Goal: Task Accomplishment & Management: Manage account settings

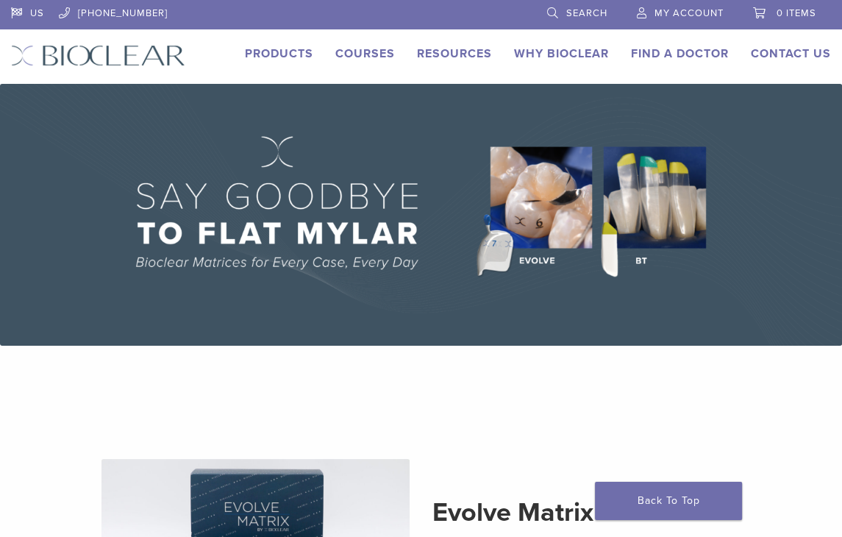
scroll to position [185, 0]
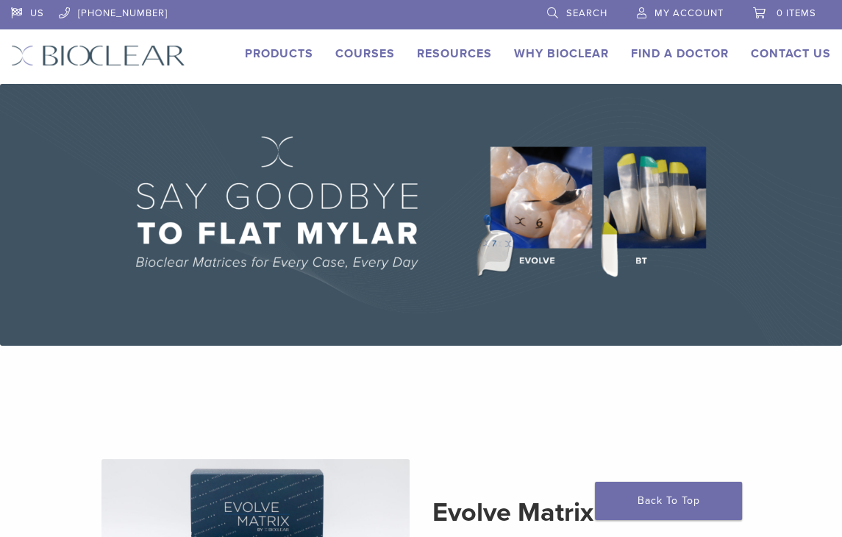
type input "*****"
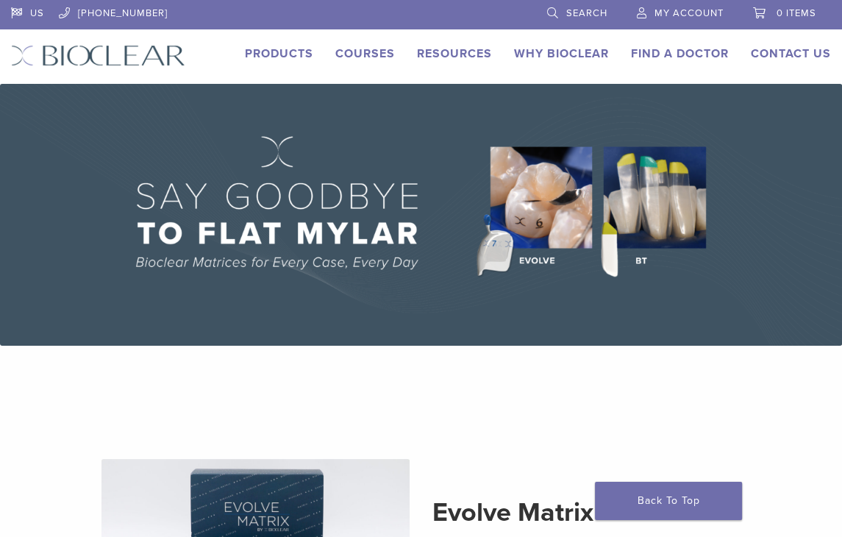
drag, startPoint x: 108, startPoint y: 3518, endPoint x: 117, endPoint y: 3559, distance: 41.4
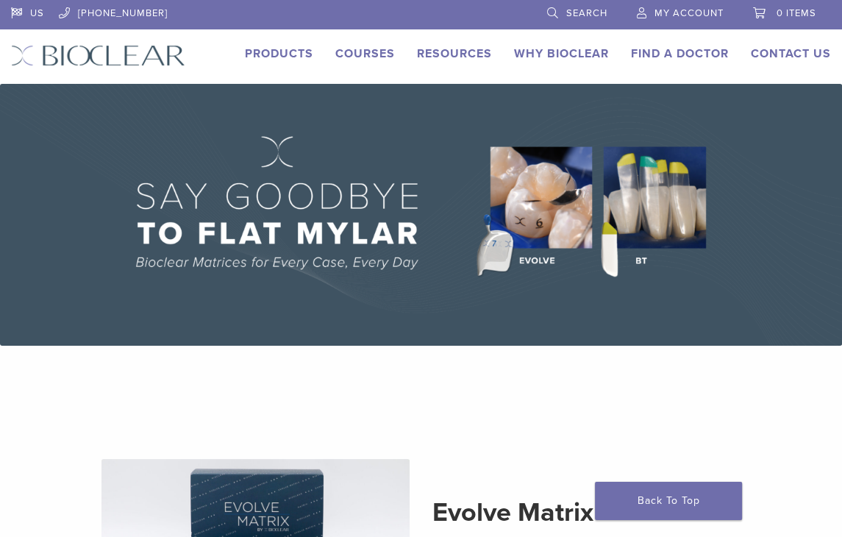
drag, startPoint x: 85, startPoint y: 3519, endPoint x: -15, endPoint y: 3530, distance: 101.3
drag, startPoint x: 90, startPoint y: 3514, endPoint x: -26, endPoint y: 3522, distance: 117.2
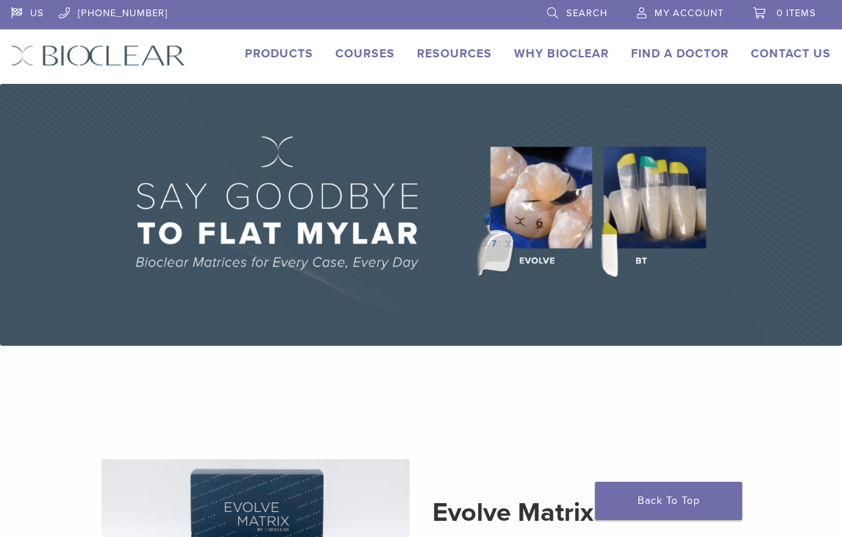
drag, startPoint x: 76, startPoint y: 3569, endPoint x: -92, endPoint y: 3550, distance: 168.8
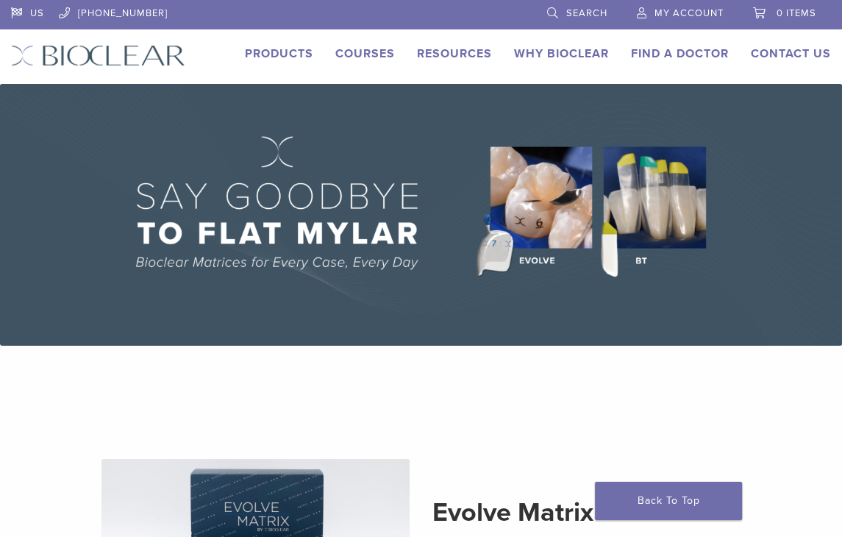
drag, startPoint x: 130, startPoint y: 3521, endPoint x: -10, endPoint y: 3517, distance: 139.8
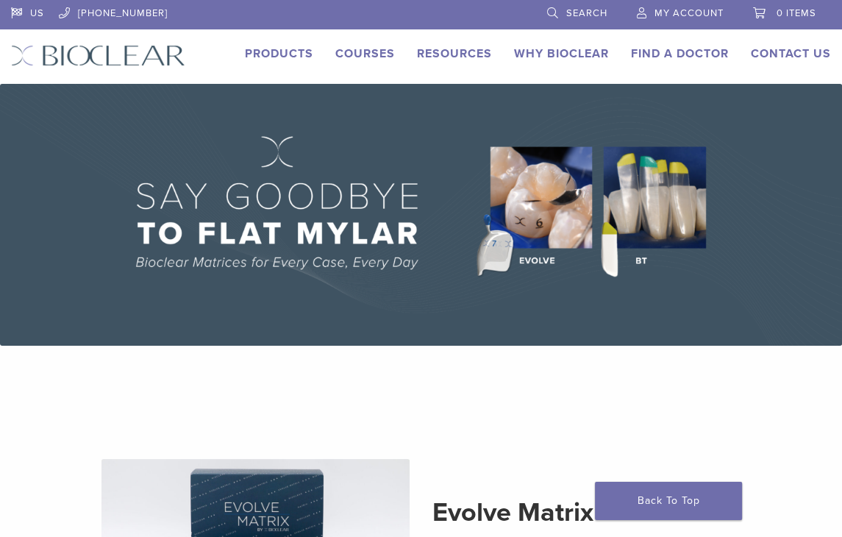
drag, startPoint x: 113, startPoint y: 3526, endPoint x: -15, endPoint y: 3509, distance: 129.9
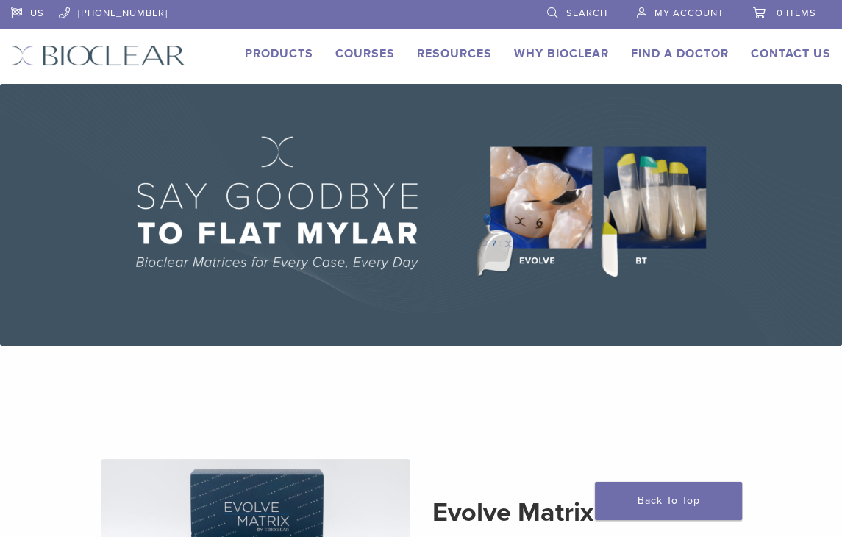
scroll to position [0, 3]
drag, startPoint x: 22, startPoint y: 3522, endPoint x: 188, endPoint y: 3532, distance: 166.5
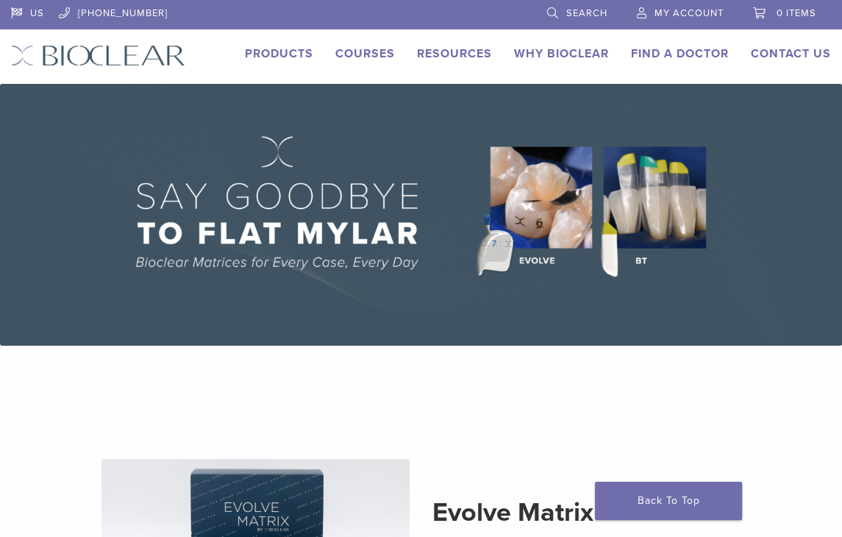
drag, startPoint x: 77, startPoint y: 3573, endPoint x: -8, endPoint y: 3572, distance: 85.3
type input "*****"
